Goal: Transaction & Acquisition: Obtain resource

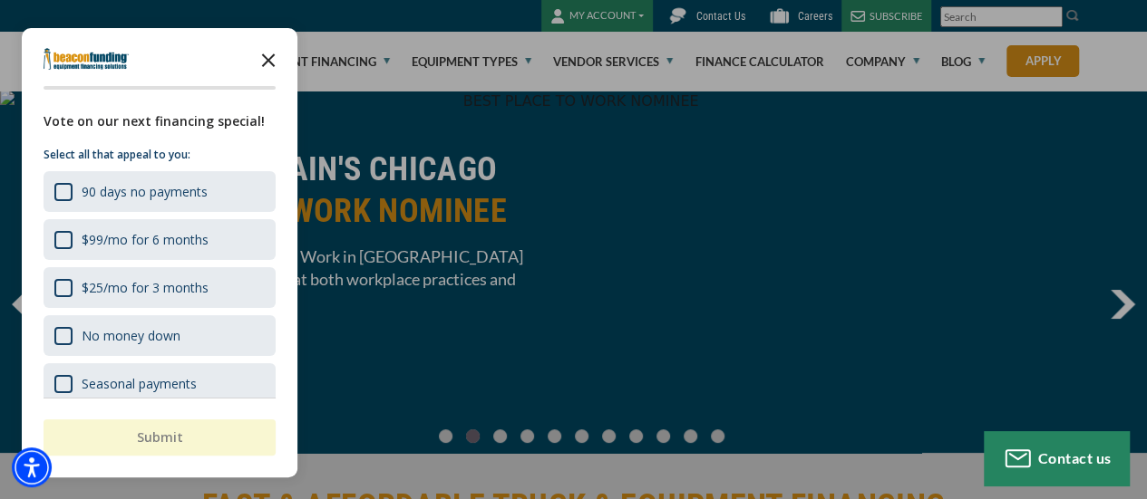
click at [266, 52] on icon "Close the survey" at bounding box center [268, 59] width 36 height 36
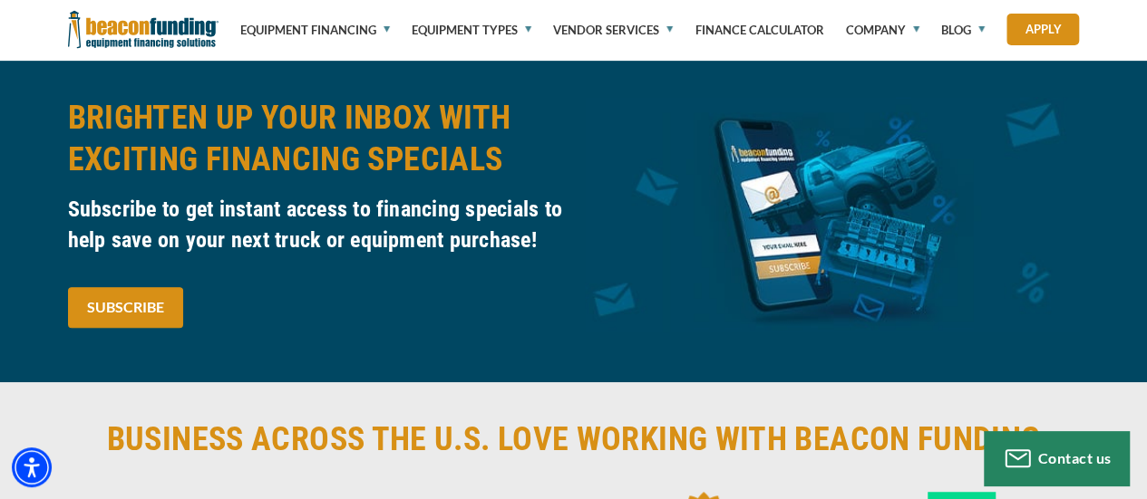
scroll to position [4022, 0]
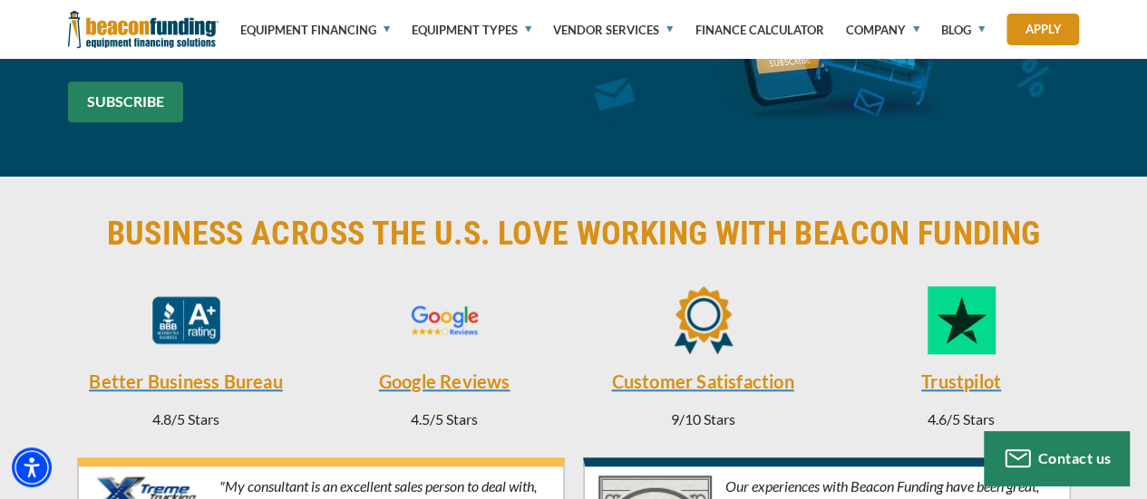
click at [125, 122] on link "SUBSCRIBE" at bounding box center [125, 102] width 115 height 41
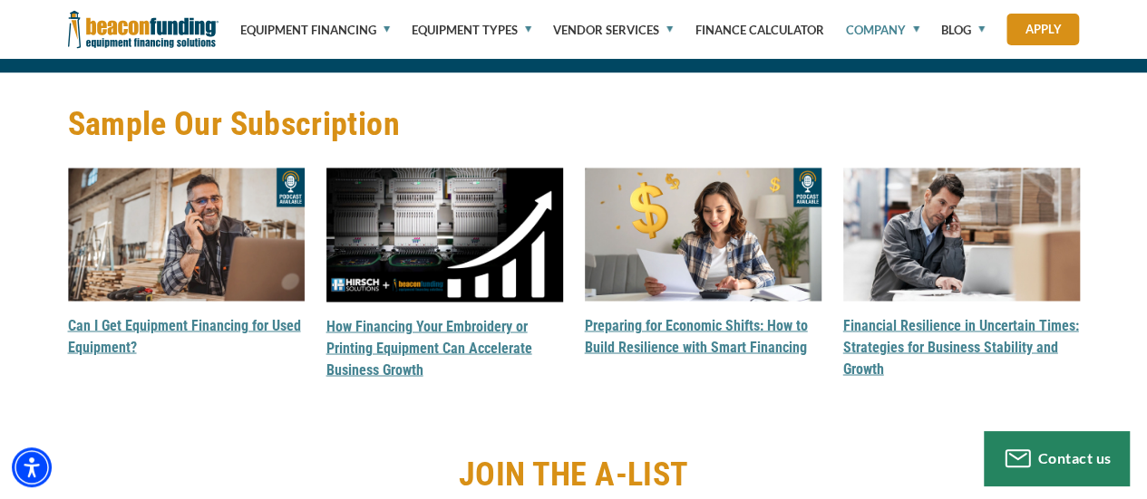
scroll to position [1475, 0]
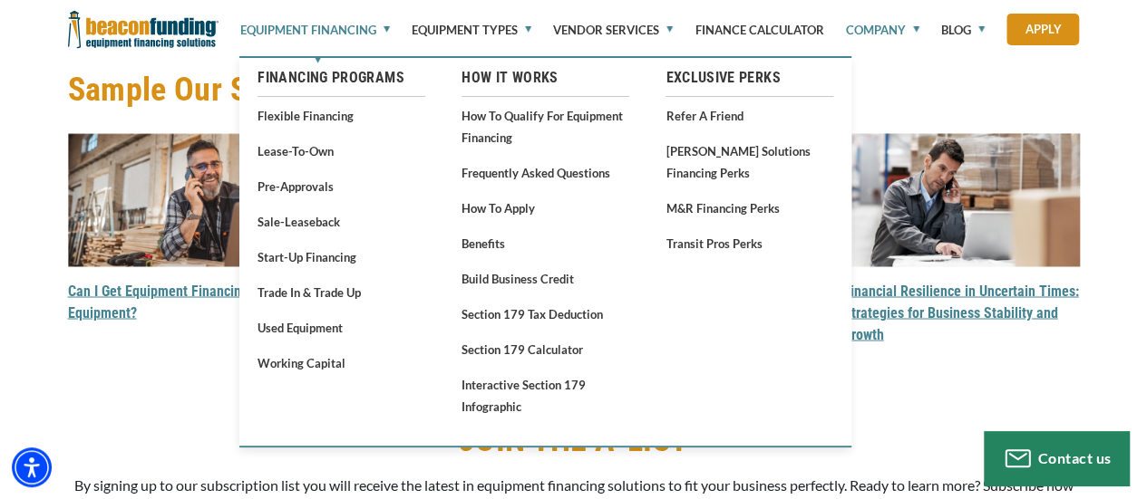
click at [346, 21] on link "Equipment Financing" at bounding box center [315, 30] width 150 height 60
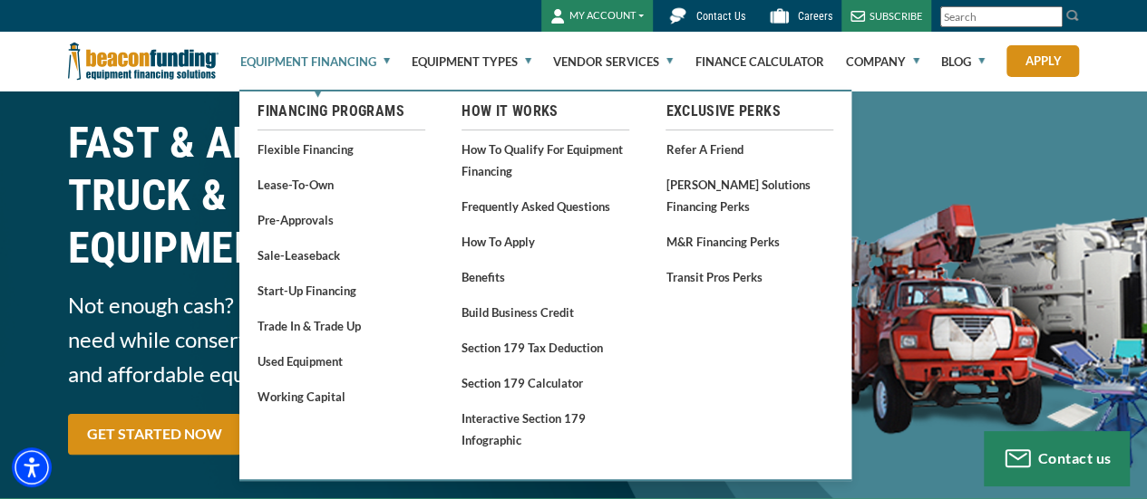
click at [310, 144] on link "Flexible Financing" at bounding box center [341, 149] width 168 height 23
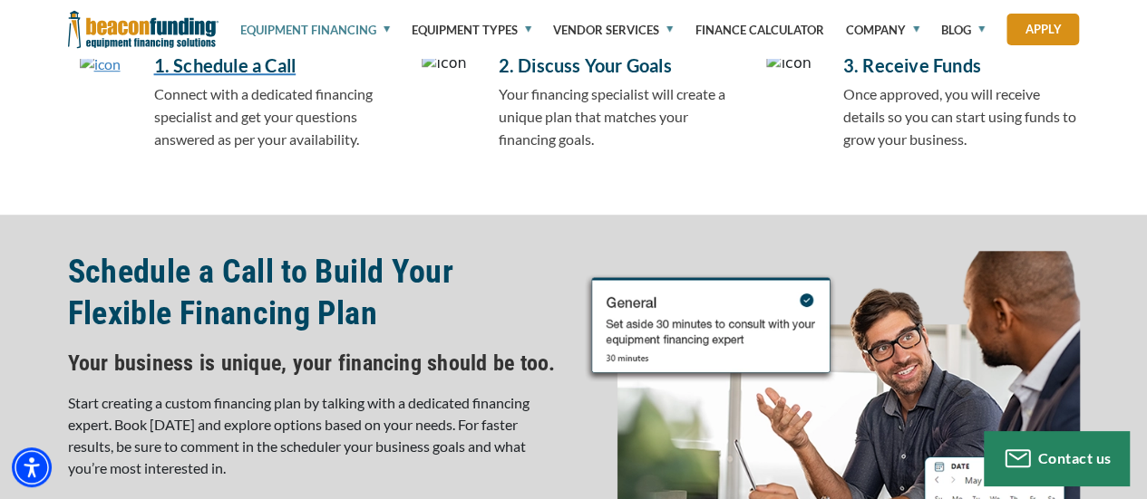
scroll to position [373, 0]
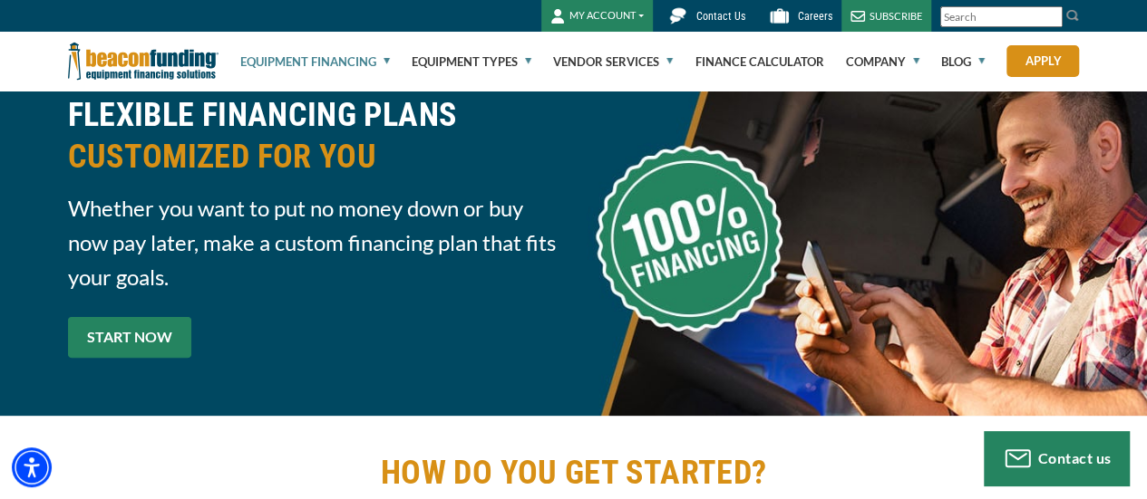
click at [113, 324] on link "START NOW" at bounding box center [129, 337] width 123 height 41
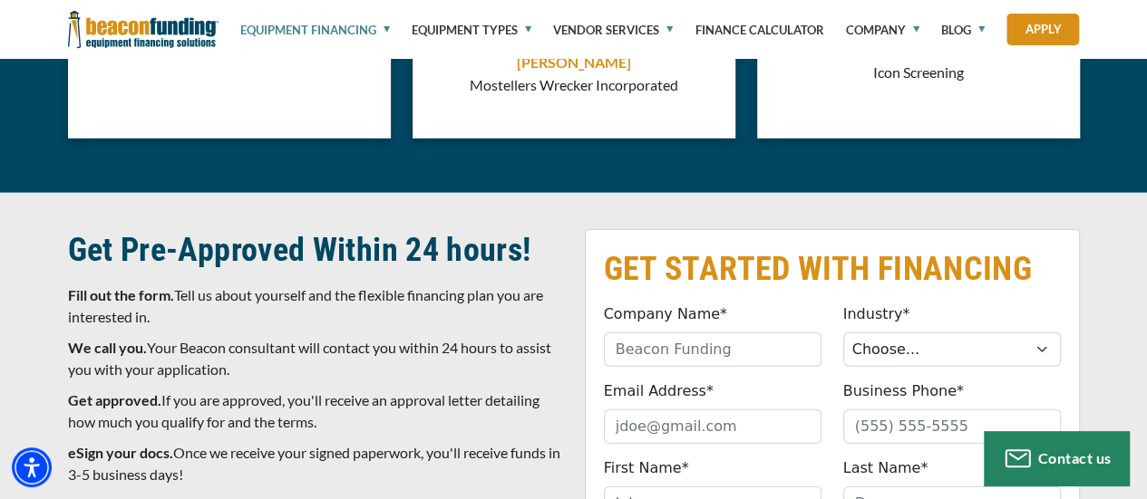
scroll to position [5929, 0]
